Goal: Understand process/instructions: Learn about a topic

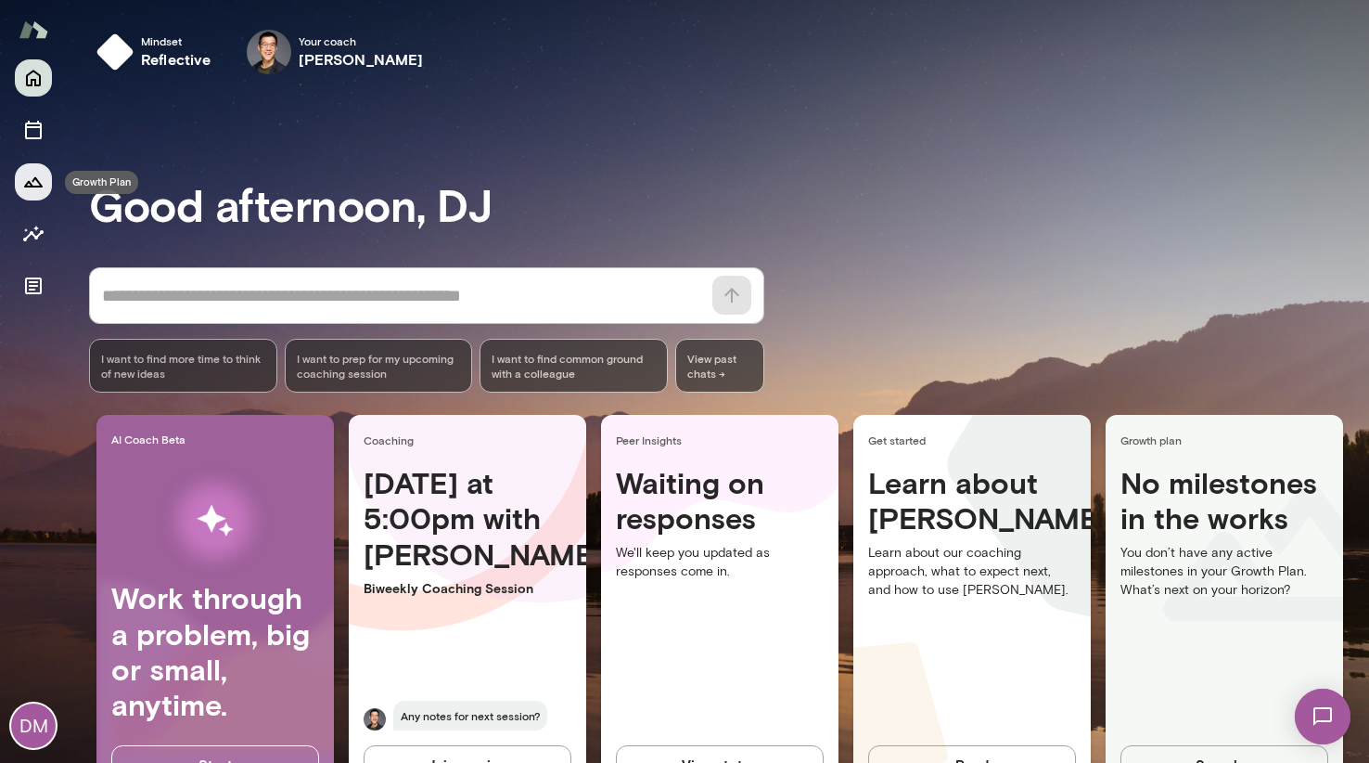
click at [35, 192] on icon "Growth Plan" at bounding box center [33, 182] width 22 height 22
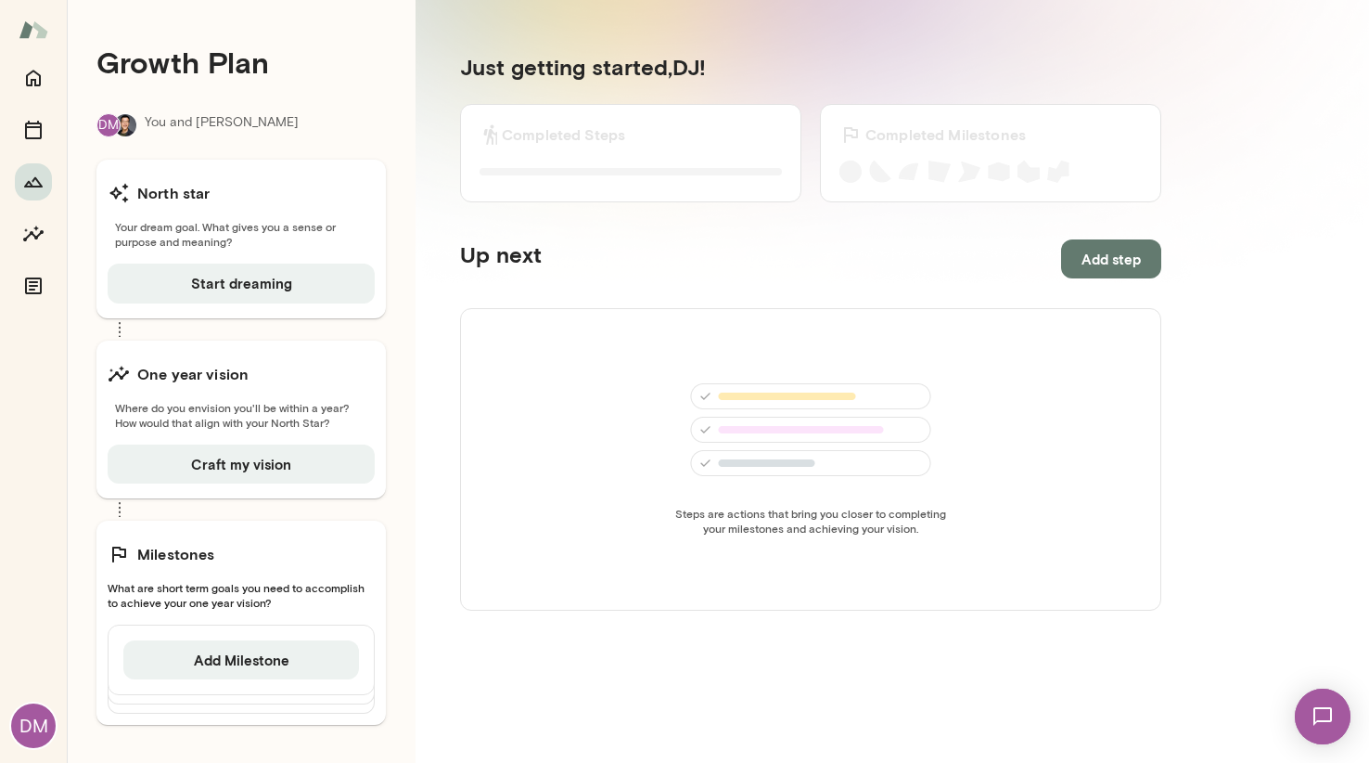
scroll to position [6, 0]
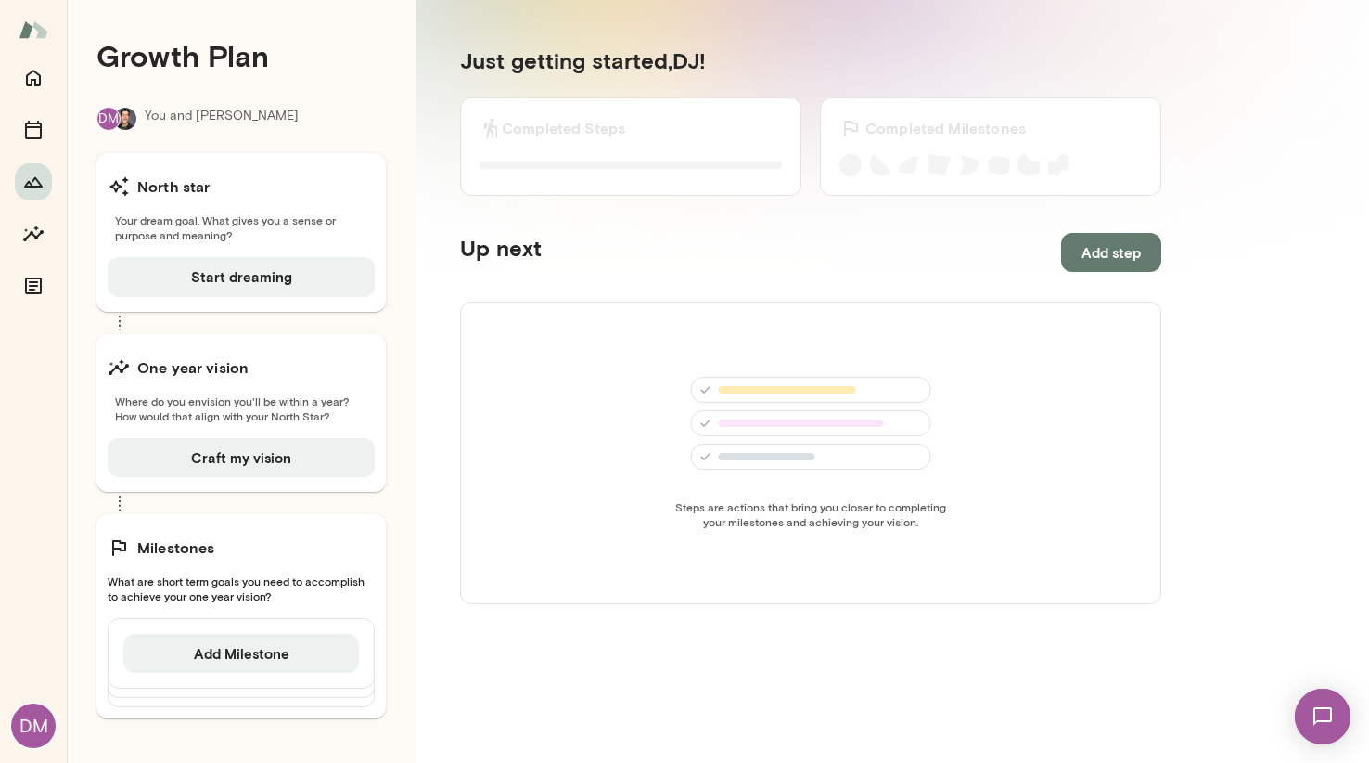
click at [214, 175] on div "North star" at bounding box center [241, 186] width 267 height 37
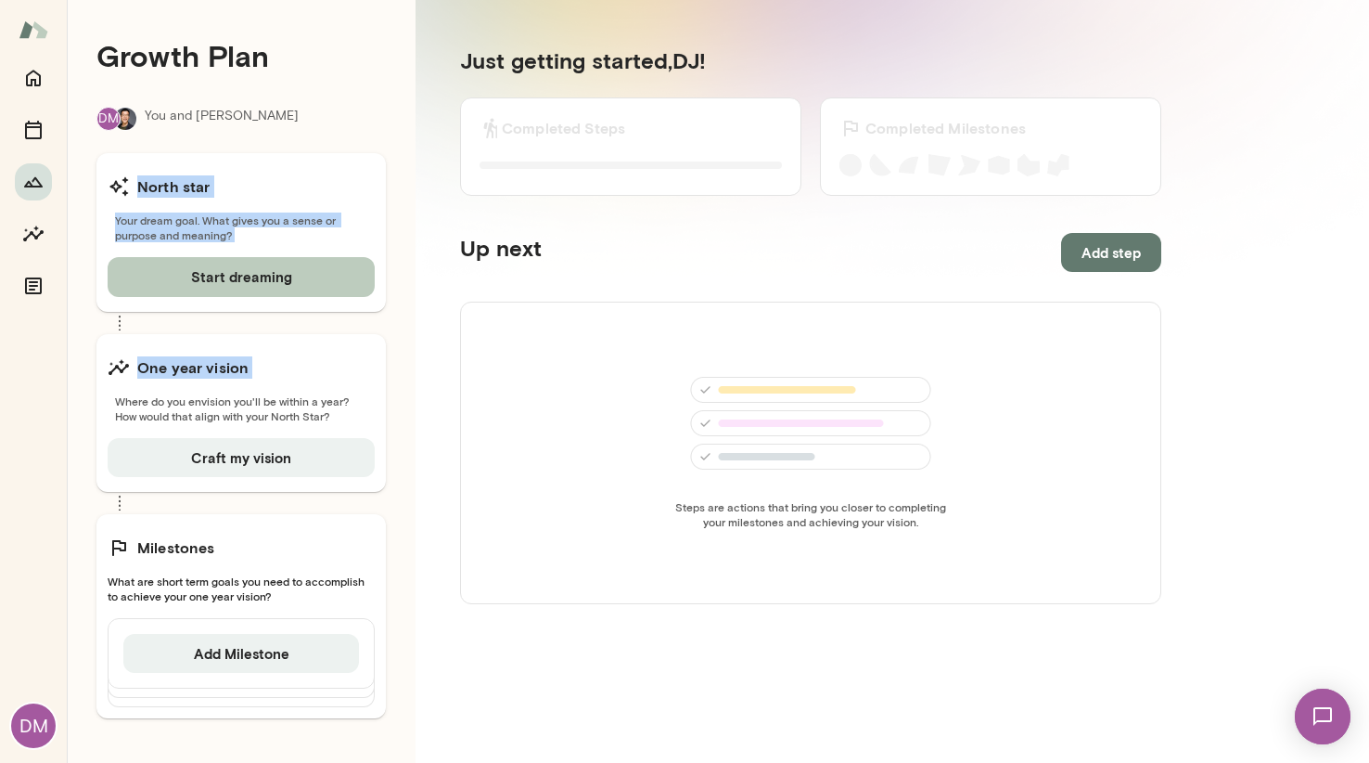
drag, startPoint x: 214, startPoint y: 175, endPoint x: 211, endPoint y: 258, distance: 82.7
click at [211, 258] on div "North star Your dream goal. What gives you a sense or purpose and meaning? Star…" at bounding box center [240, 232] width 289 height 158
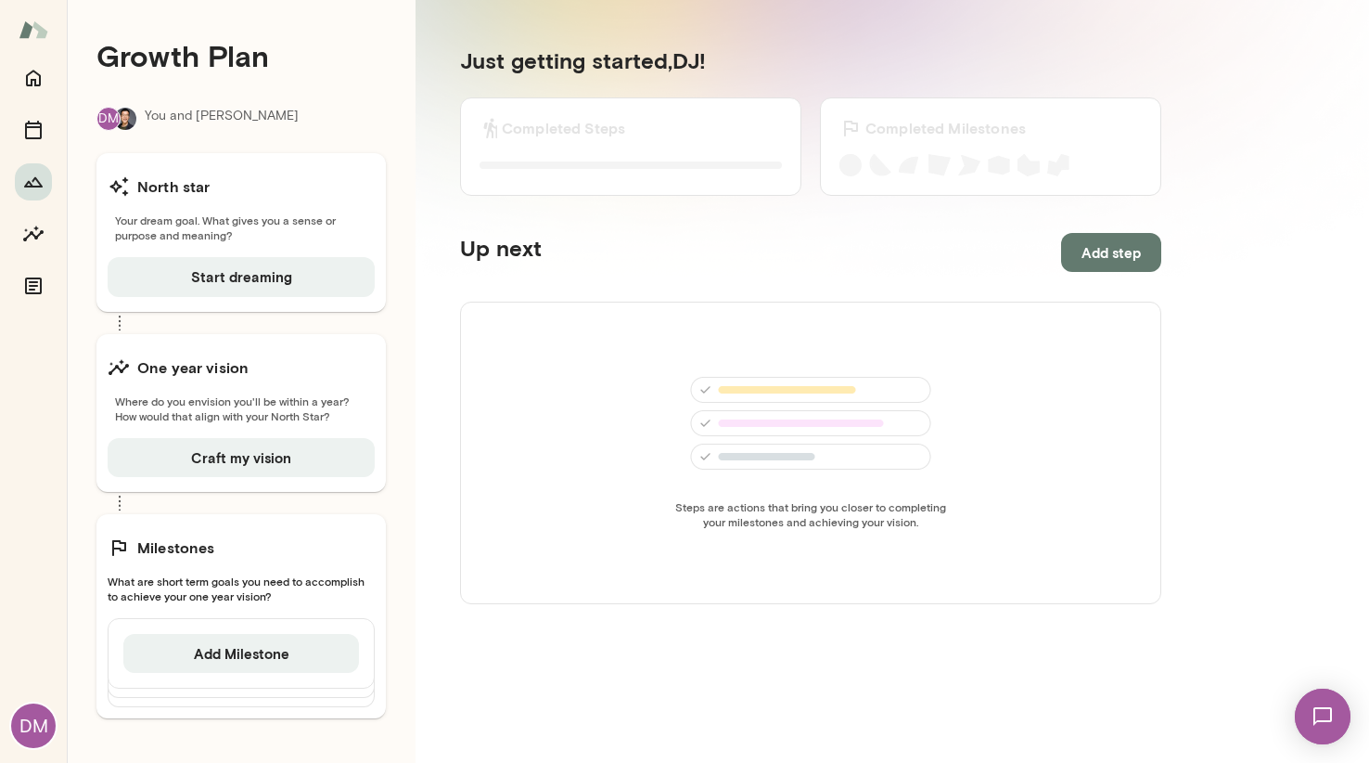
click at [210, 225] on span "Your dream goal. What gives you a sense or purpose and meaning?" at bounding box center [241, 227] width 267 height 30
drag, startPoint x: 210, startPoint y: 225, endPoint x: 209, endPoint y: 173, distance: 52.0
click at [209, 173] on div "North star Your dream goal. What gives you a sense or purpose and meaning? Star…" at bounding box center [240, 232] width 289 height 158
click at [209, 173] on div "North star" at bounding box center [241, 186] width 267 height 37
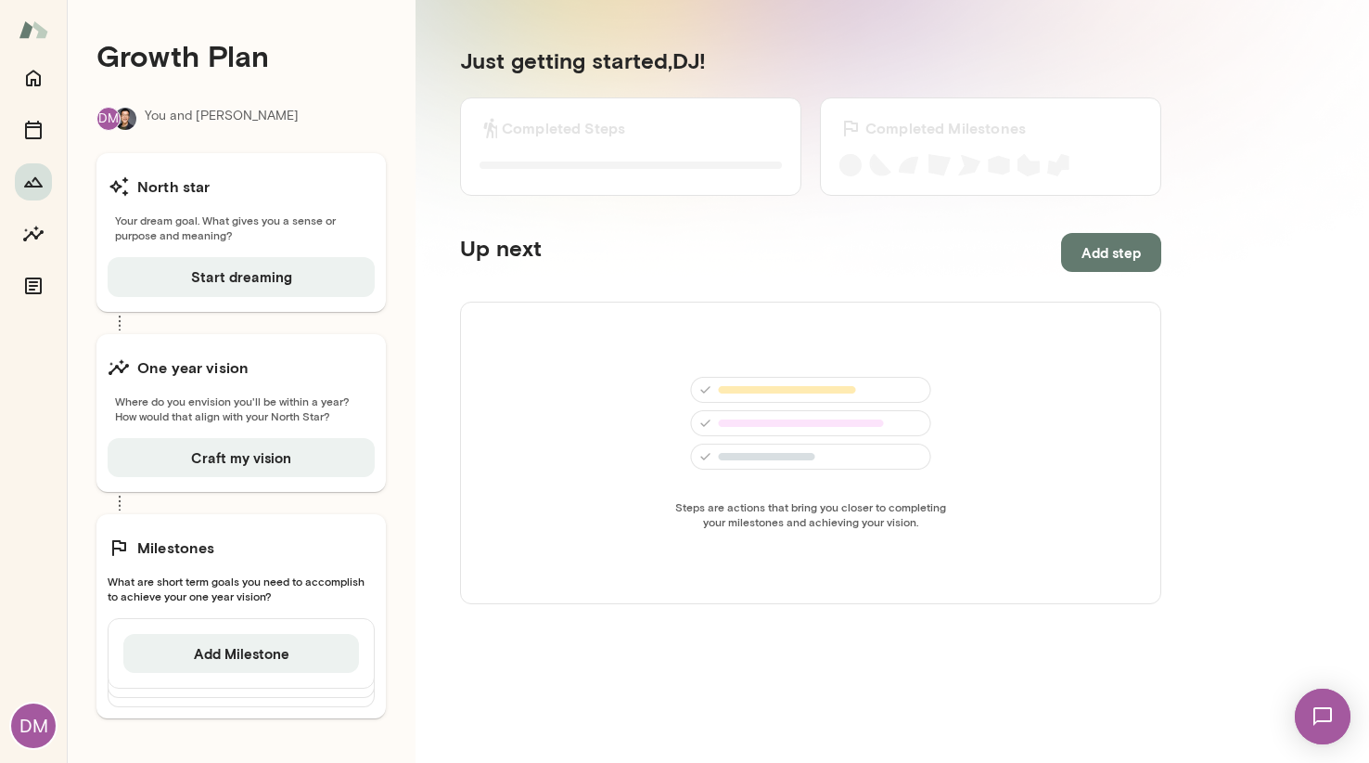
click at [209, 173] on div "North star" at bounding box center [241, 186] width 267 height 37
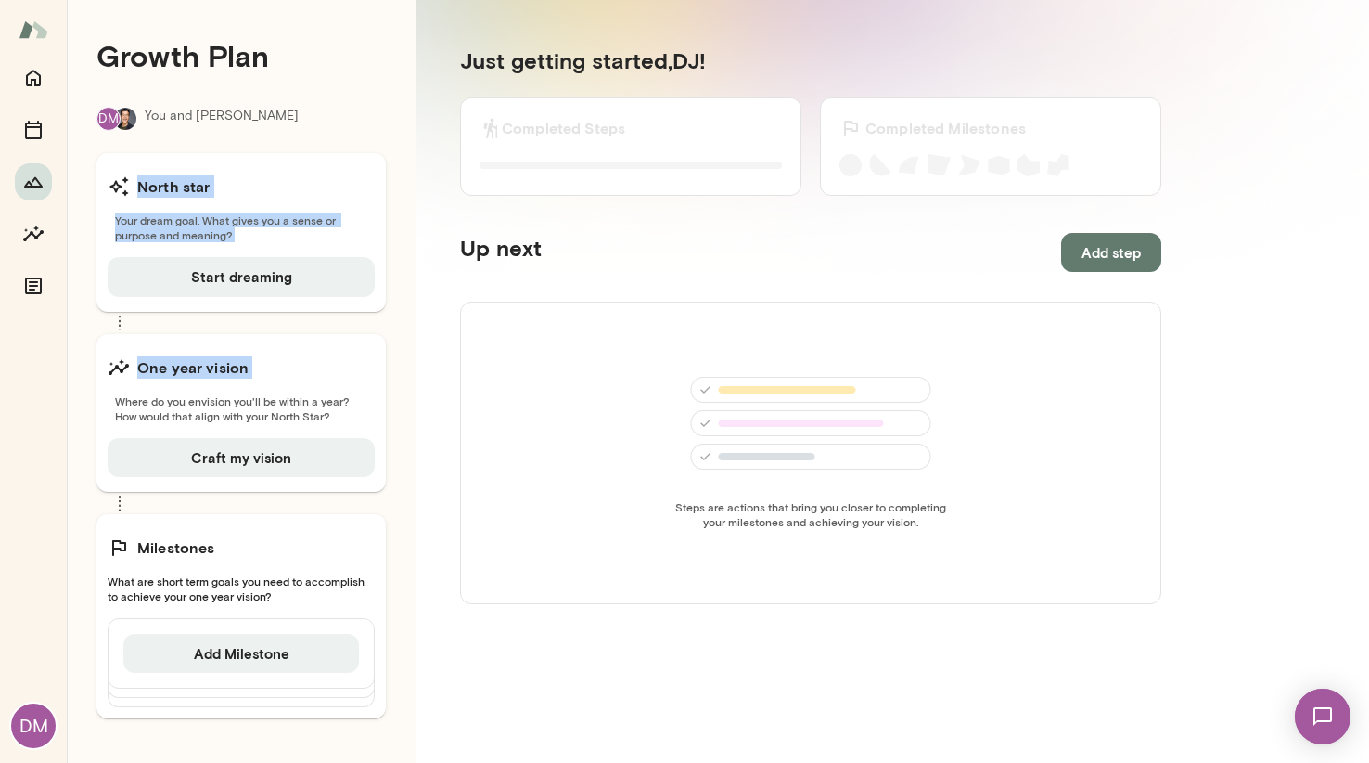
drag, startPoint x: 209, startPoint y: 173, endPoint x: 209, endPoint y: 246, distance: 73.3
click at [209, 246] on div "North star Your dream goal. What gives you a sense or purpose and meaning? Star…" at bounding box center [240, 232] width 289 height 158
click at [191, 223] on span "Your dream goal. What gives you a sense or purpose and meaning?" at bounding box center [241, 227] width 267 height 30
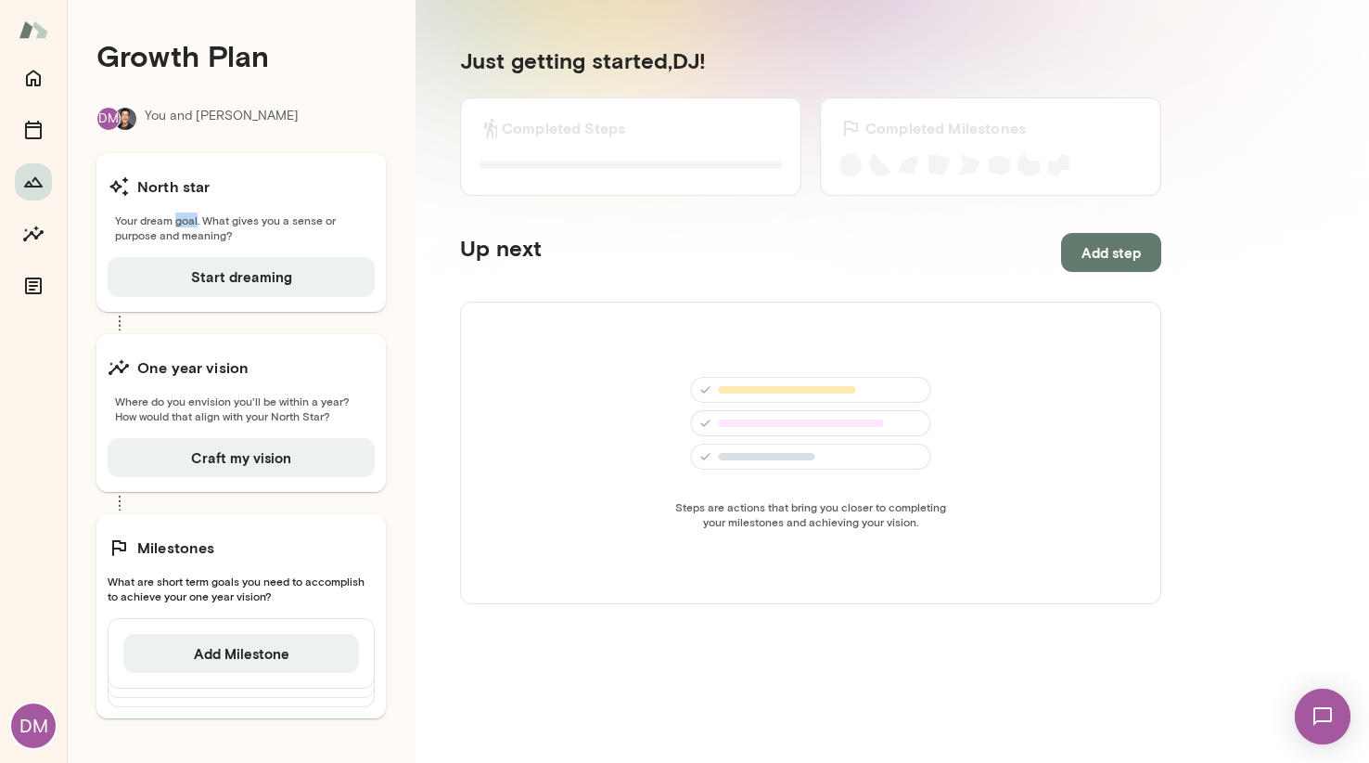
click at [191, 223] on span "Your dream goal. What gives you a sense or purpose and meaning?" at bounding box center [241, 227] width 267 height 30
drag, startPoint x: 191, startPoint y: 223, endPoint x: 180, endPoint y: 185, distance: 39.6
click at [180, 185] on div "North star Your dream goal. What gives you a sense or purpose and meaning? Star…" at bounding box center [240, 232] width 289 height 158
click at [180, 185] on h6 "North star" at bounding box center [173, 186] width 73 height 22
click at [416, 257] on section "Just getting started, DJ ! Completed Steps 0 of 0 Steps completed Completed Mil…" at bounding box center [811, 382] width 791 height 762
